Goal: Check status

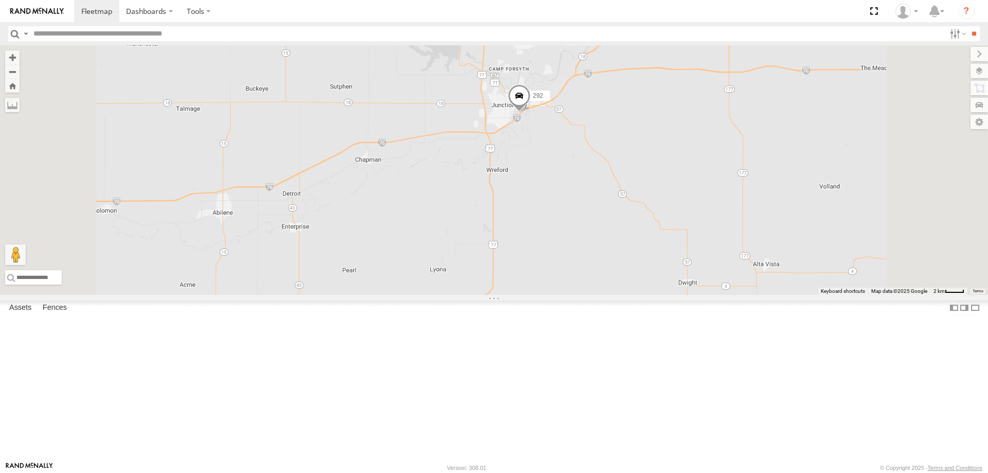
click at [530, 112] on span at bounding box center [519, 98] width 23 height 28
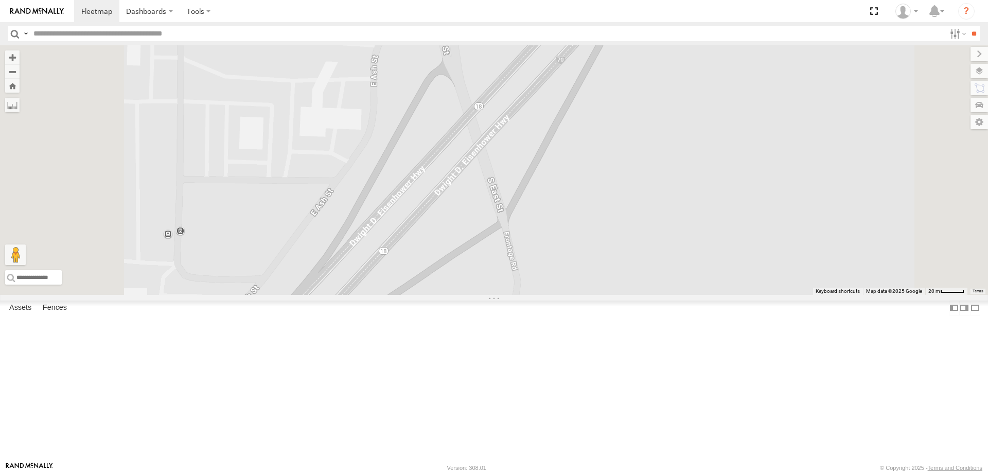
click at [358, 31] on div at bounding box center [288, 22] width 140 height 15
click at [350, 27] on label at bounding box center [340, 23] width 20 height 7
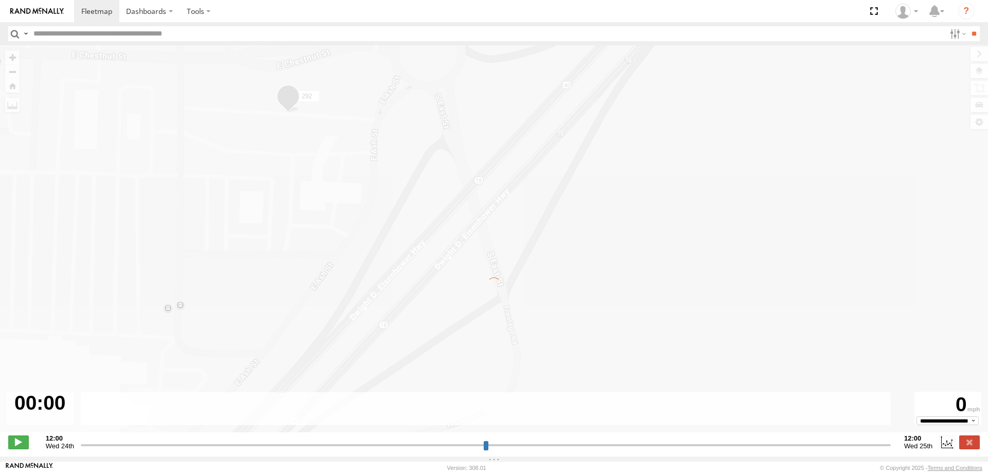
type input "**********"
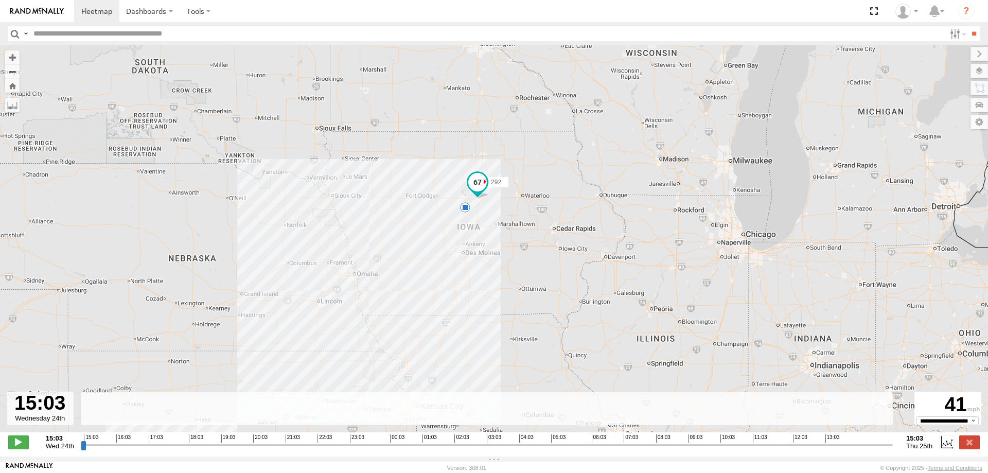
drag, startPoint x: 300, startPoint y: 330, endPoint x: 352, endPoint y: 238, distance: 105.0
click at [351, 239] on div "292 18:19 Wed" at bounding box center [494, 244] width 988 height 398
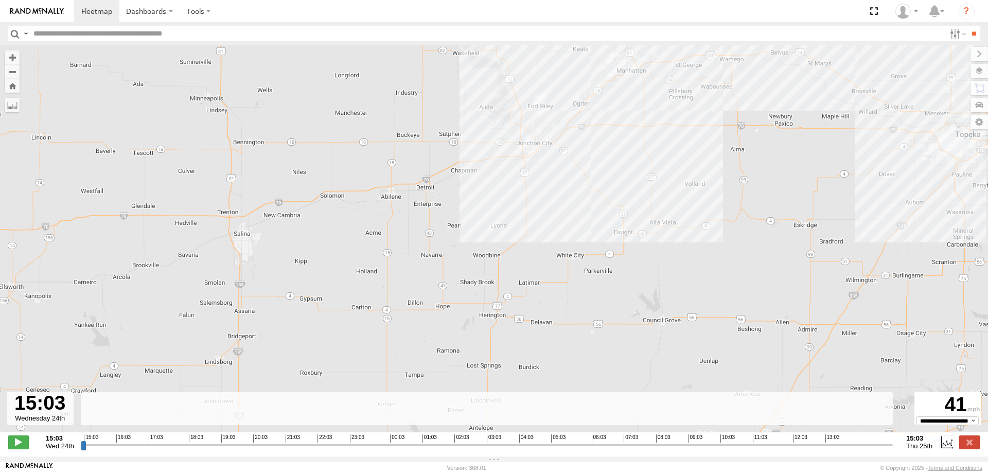
click at [49, 11] on img at bounding box center [37, 11] width 54 height 7
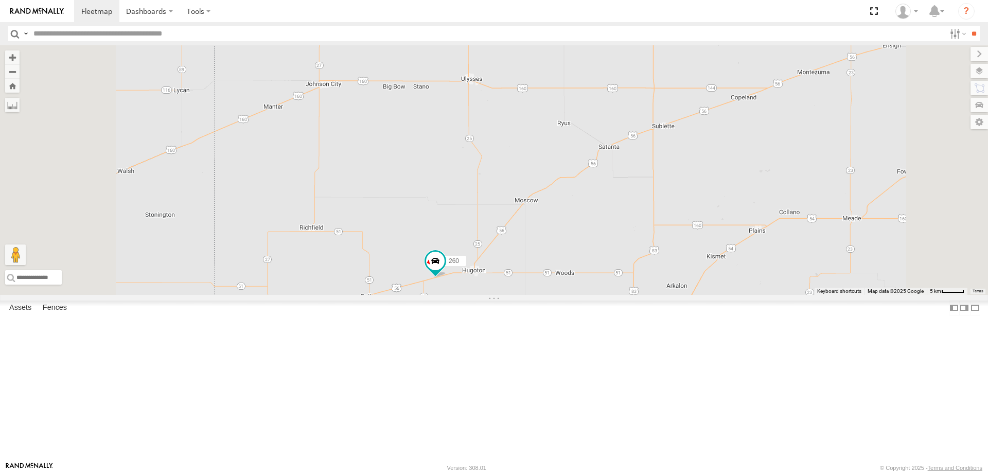
drag, startPoint x: 464, startPoint y: 410, endPoint x: 552, endPoint y: 325, distance: 121.9
click at [549, 295] on div "274 300 298 262 288 292 256 296 304 302 266 260" at bounding box center [494, 170] width 988 height 250
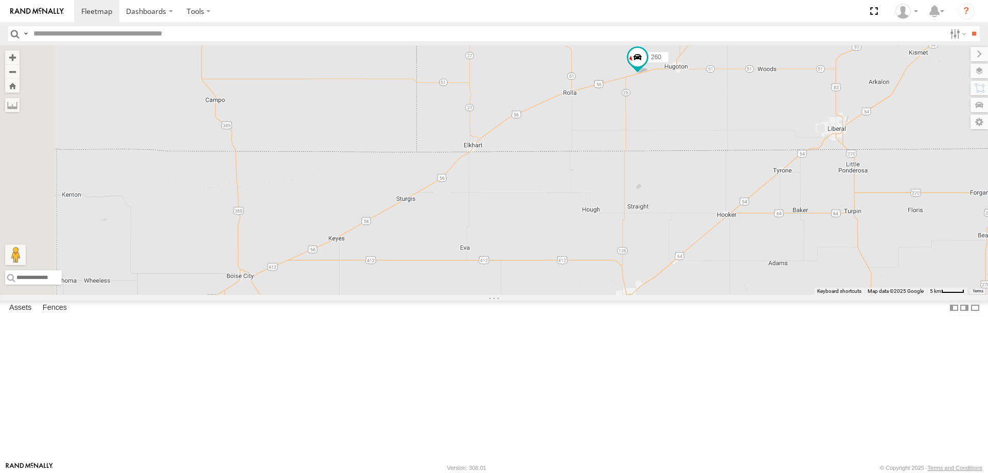
drag, startPoint x: 417, startPoint y: 383, endPoint x: 535, endPoint y: 292, distance: 149.3
click at [535, 292] on div "274 300 298 262 288 292 256 296 304 302 266 260" at bounding box center [494, 170] width 988 height 250
